Goal: Navigation & Orientation: Find specific page/section

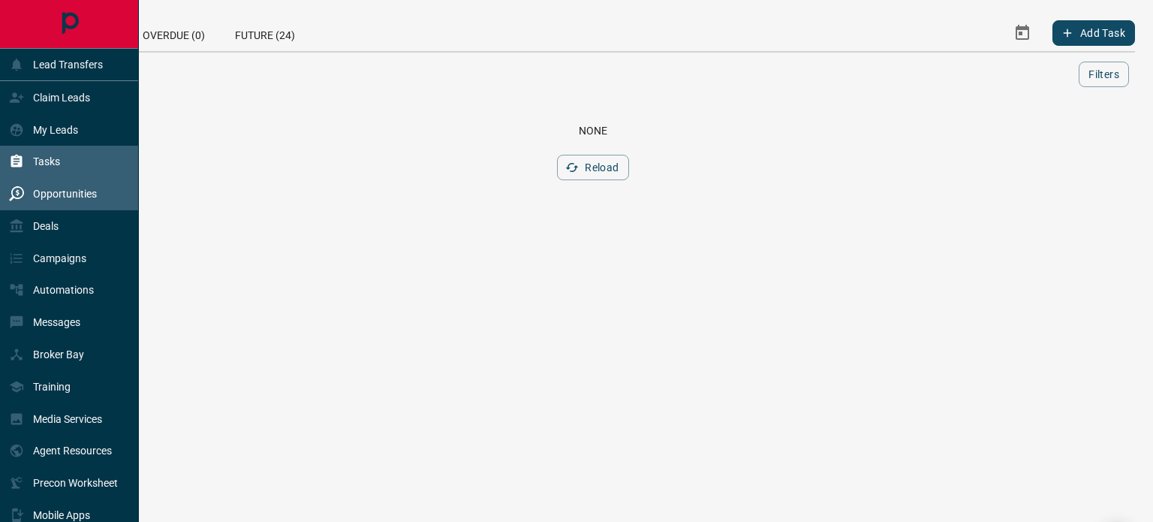
click at [51, 197] on p "Opportunities" at bounding box center [65, 194] width 64 height 12
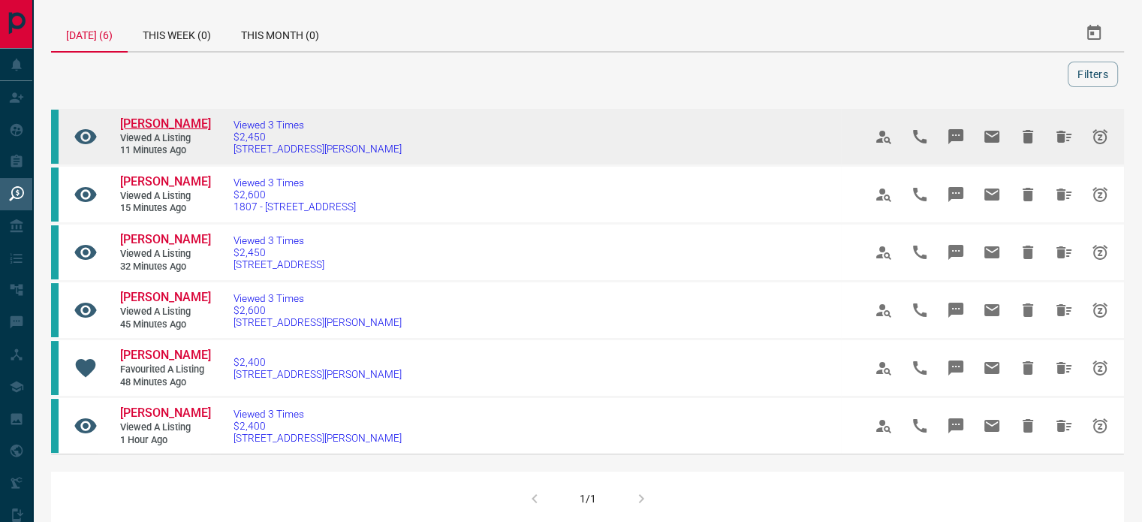
click at [144, 119] on span "[PERSON_NAME]" at bounding box center [165, 123] width 91 height 14
click at [1025, 132] on icon "Hide" at bounding box center [1028, 137] width 11 height 14
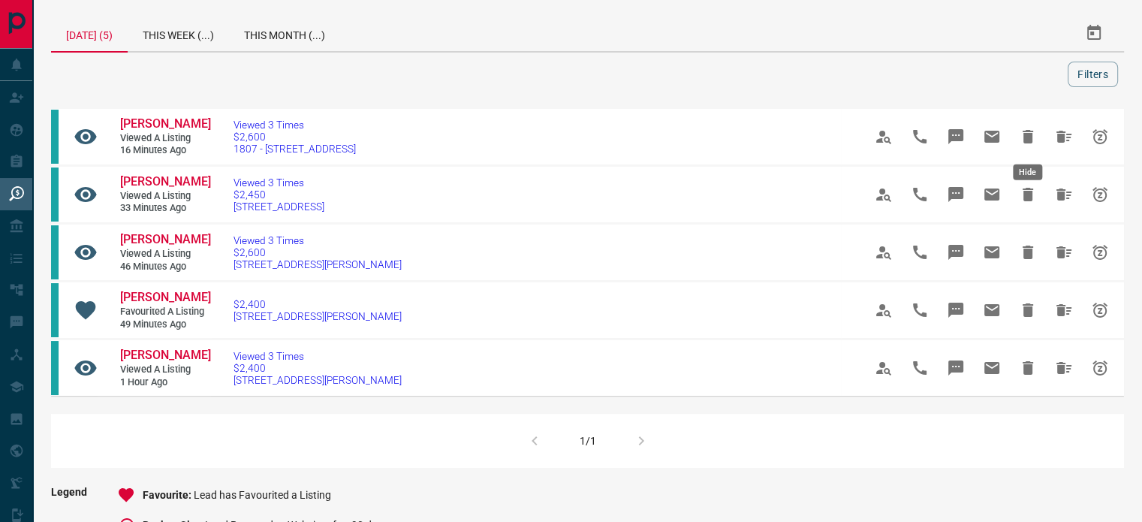
click at [1025, 132] on icon "Hide" at bounding box center [1028, 137] width 11 height 14
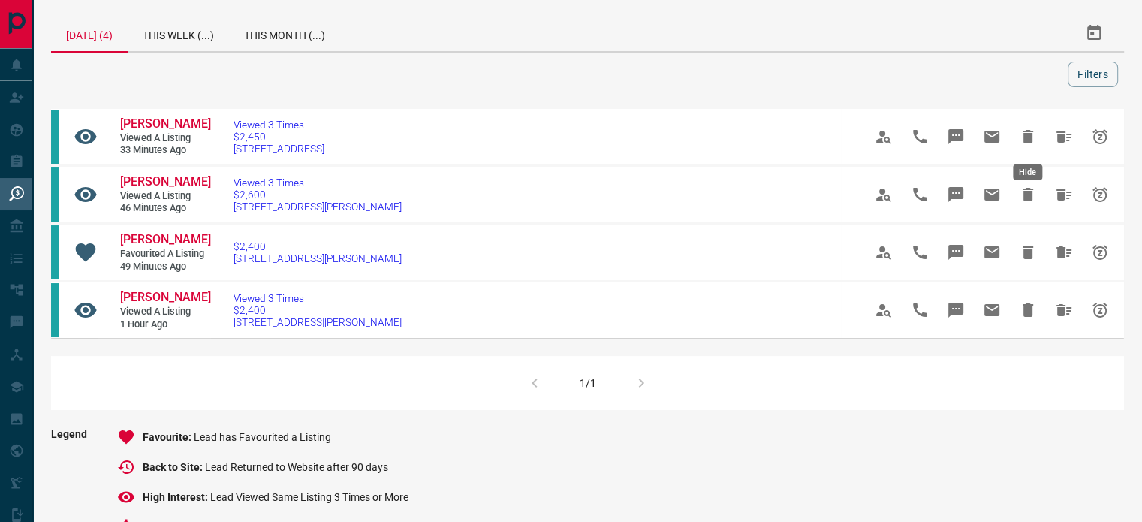
click at [1025, 132] on icon "Hide" at bounding box center [1028, 137] width 11 height 14
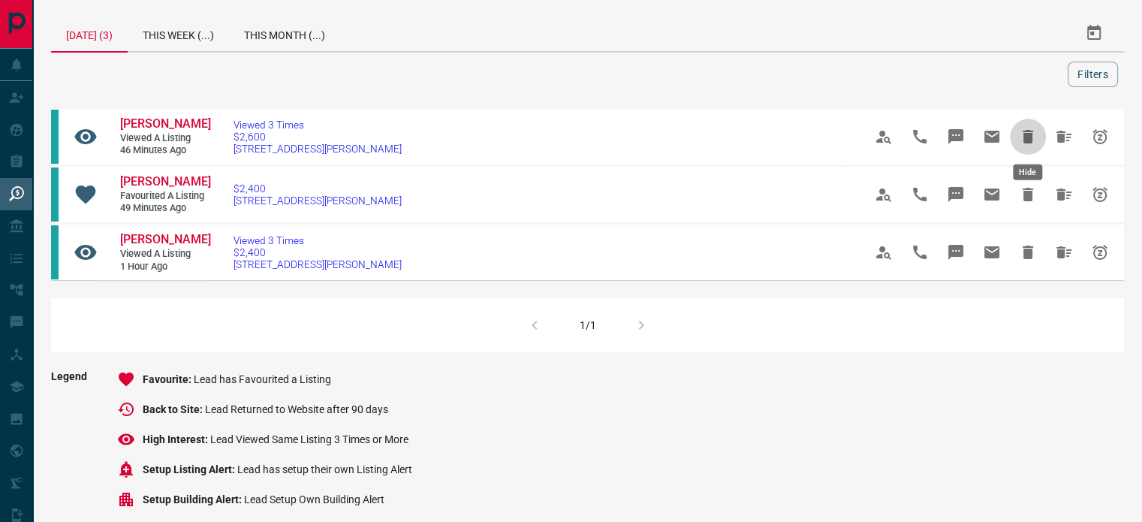
click at [1025, 132] on icon "Hide" at bounding box center [1028, 137] width 11 height 14
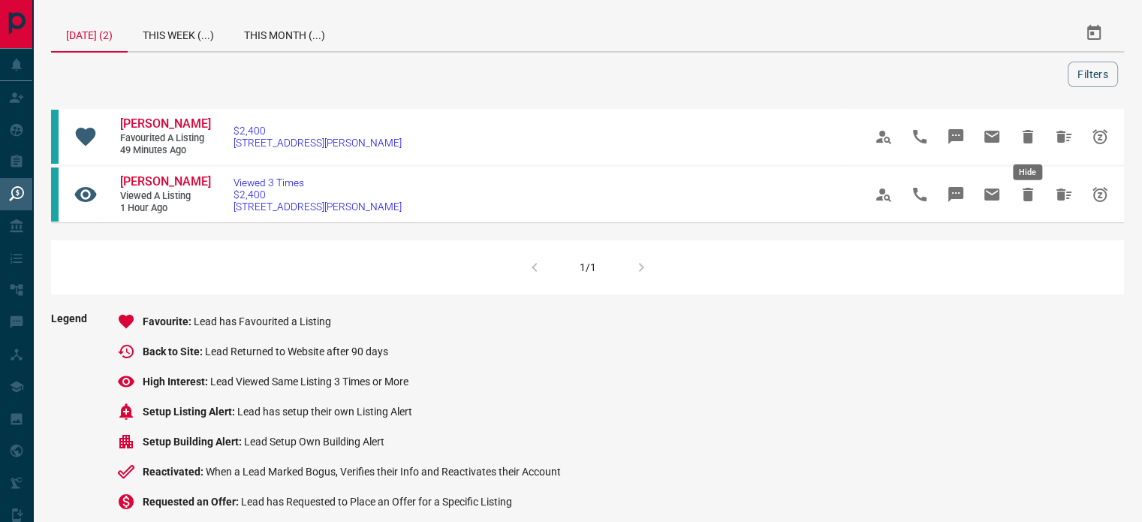
click at [1025, 132] on icon "Hide" at bounding box center [1028, 137] width 11 height 14
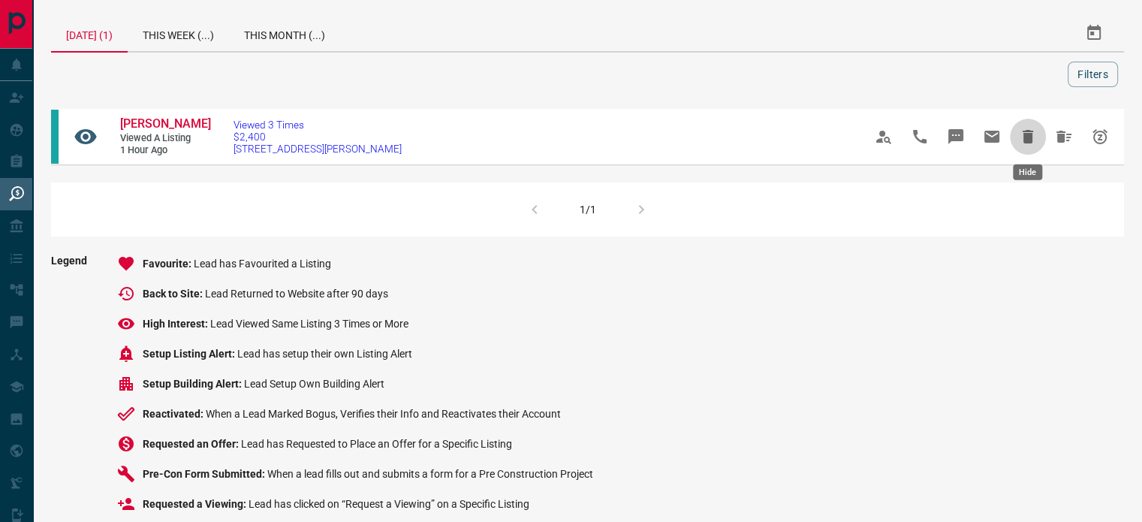
click at [1025, 132] on icon "Hide" at bounding box center [1028, 137] width 11 height 14
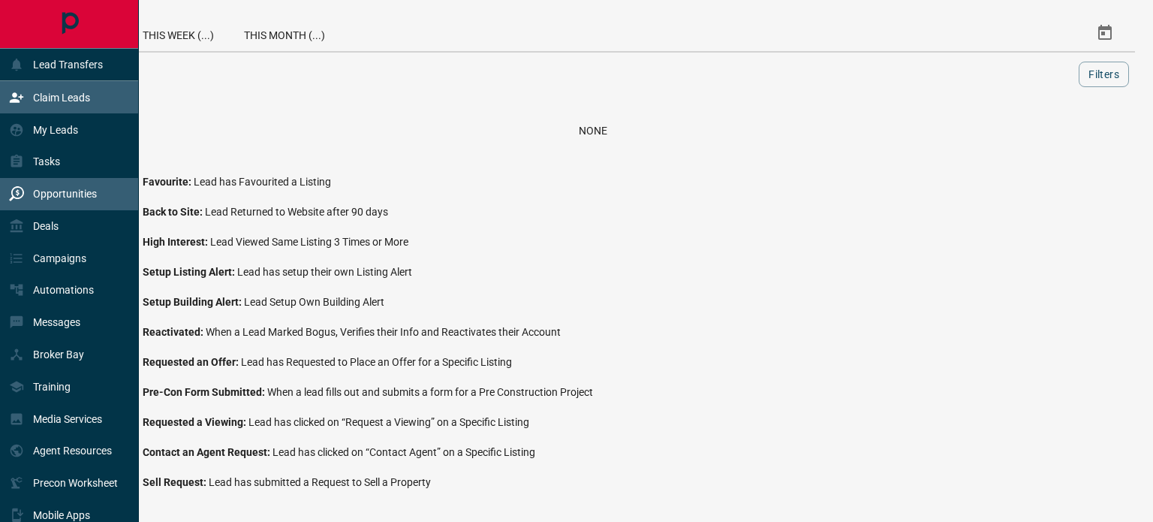
click at [67, 95] on p "Claim Leads" at bounding box center [61, 98] width 57 height 12
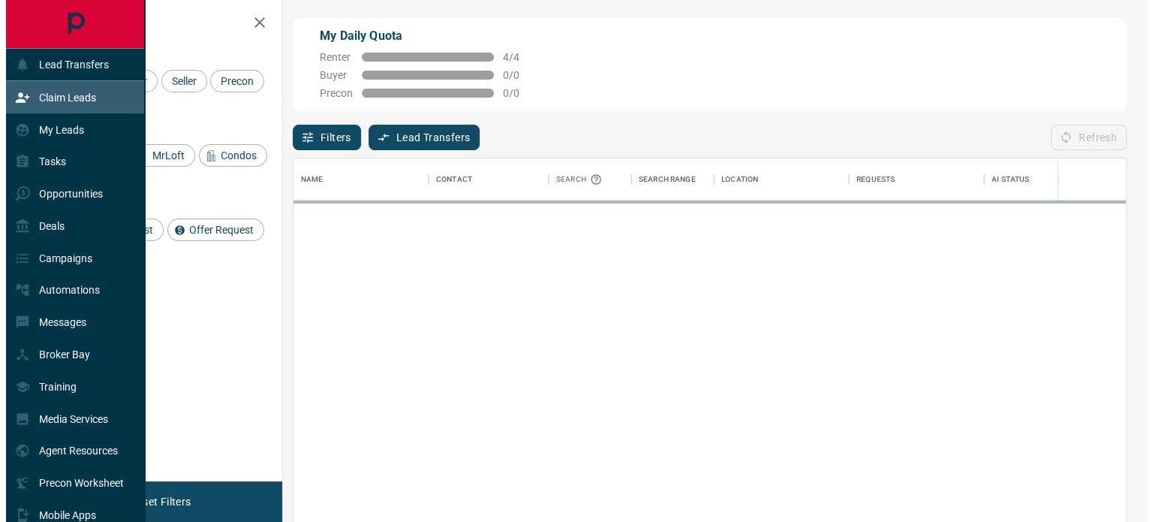
scroll to position [381, 821]
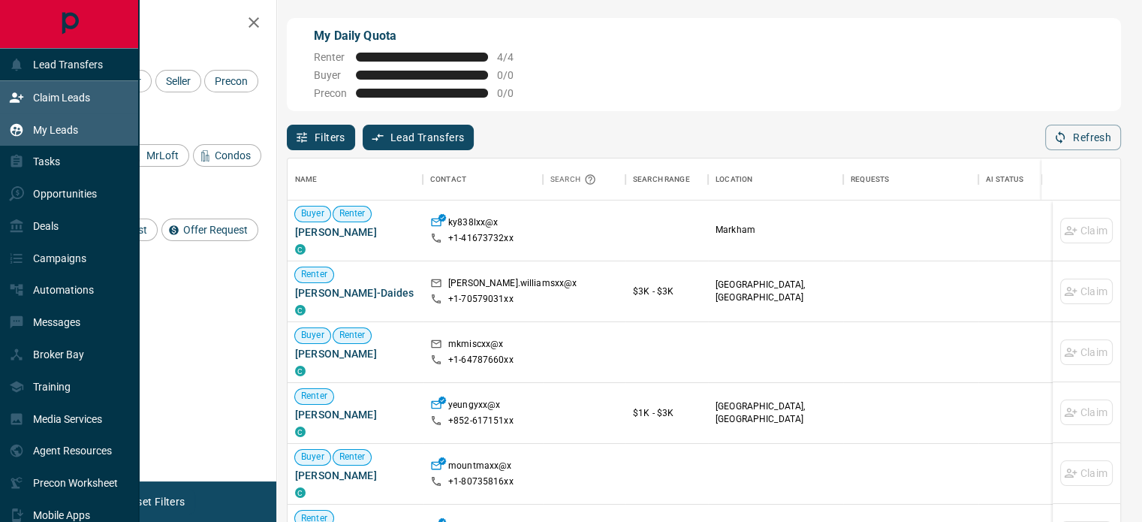
click at [62, 129] on p "My Leads" at bounding box center [55, 130] width 45 height 12
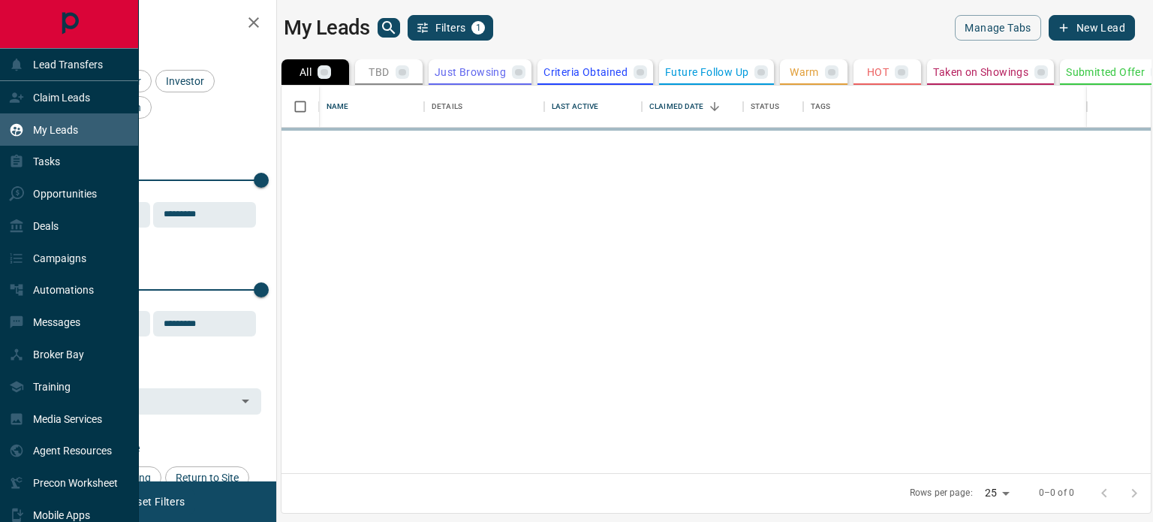
scroll to position [376, 858]
